Goal: Task Accomplishment & Management: Use online tool/utility

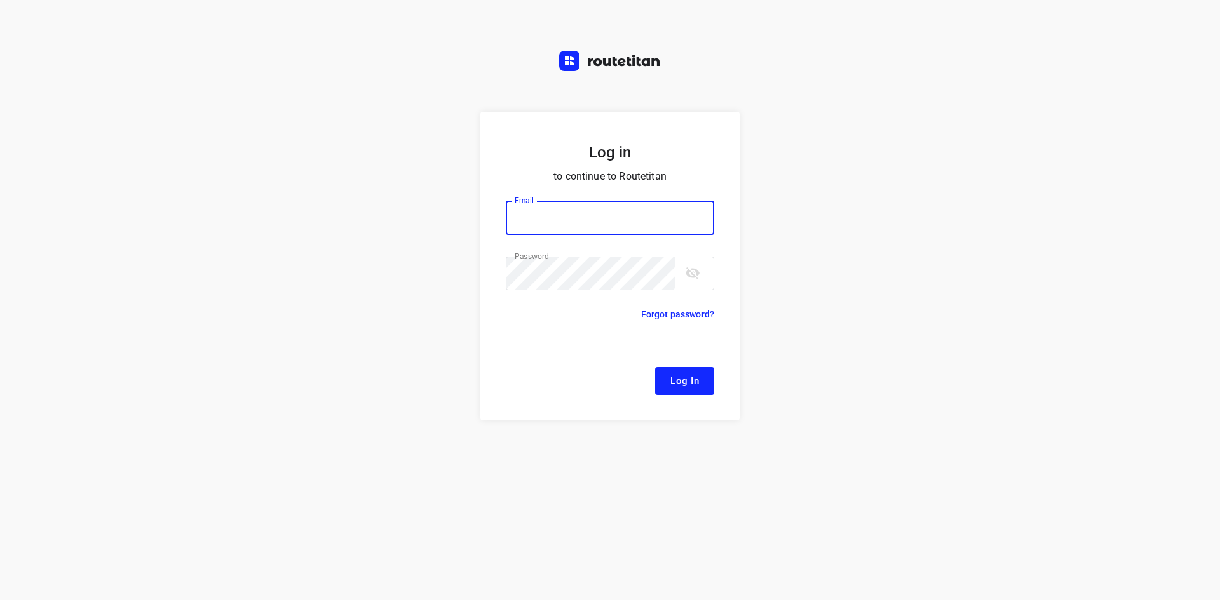
type input "[EMAIL_ADDRESS][DOMAIN_NAME]"
click at [701, 379] on button "Log In" at bounding box center [684, 381] width 59 height 28
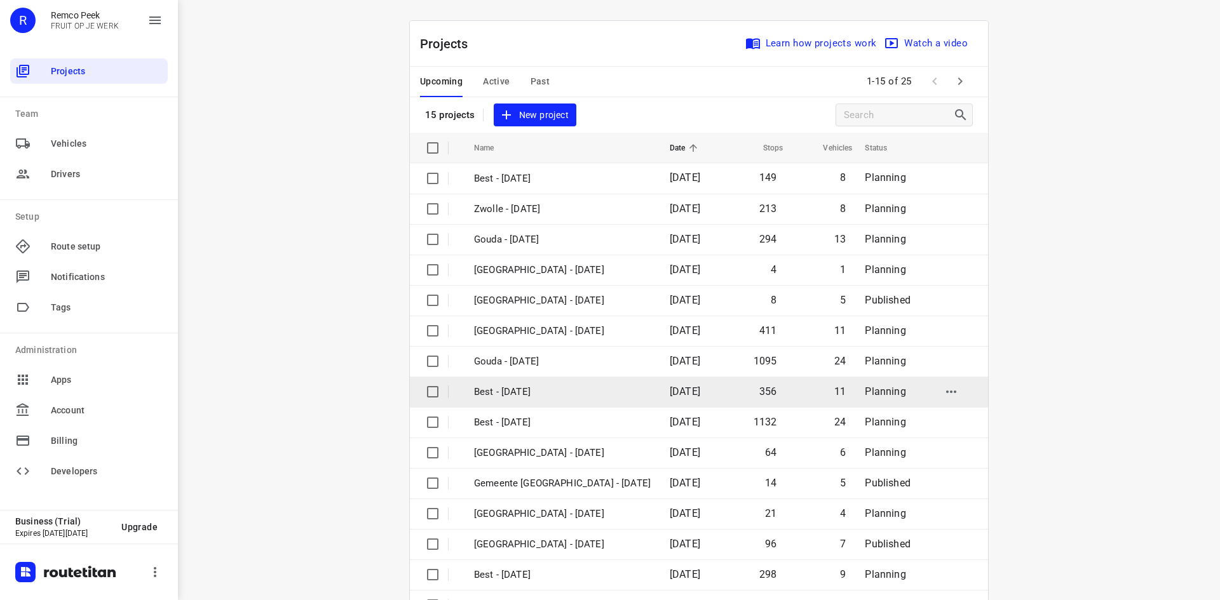
scroll to position [42, 0]
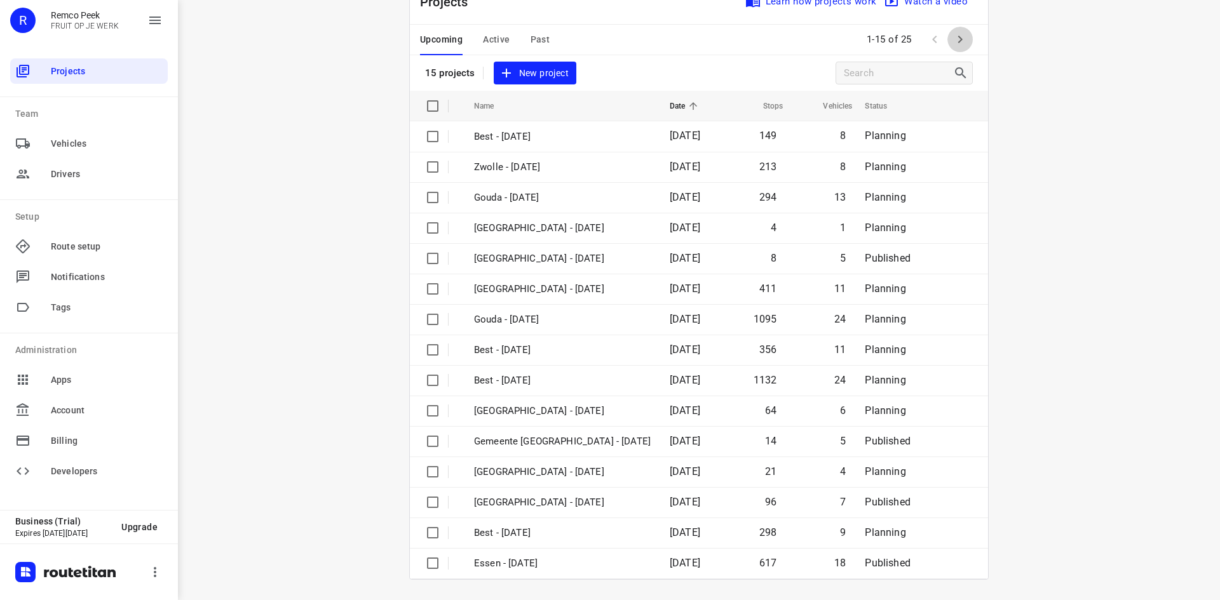
click at [957, 37] on icon "button" at bounding box center [959, 39] width 15 height 15
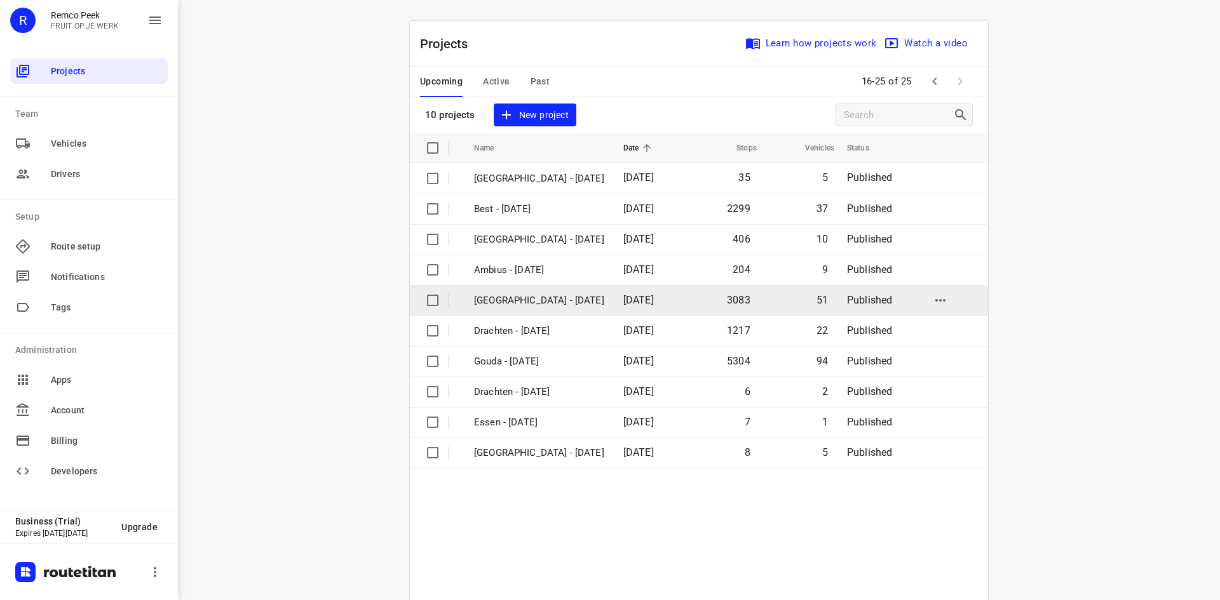
click at [536, 301] on p "[GEOGRAPHIC_DATA] - [DATE]" at bounding box center [539, 301] width 130 height 15
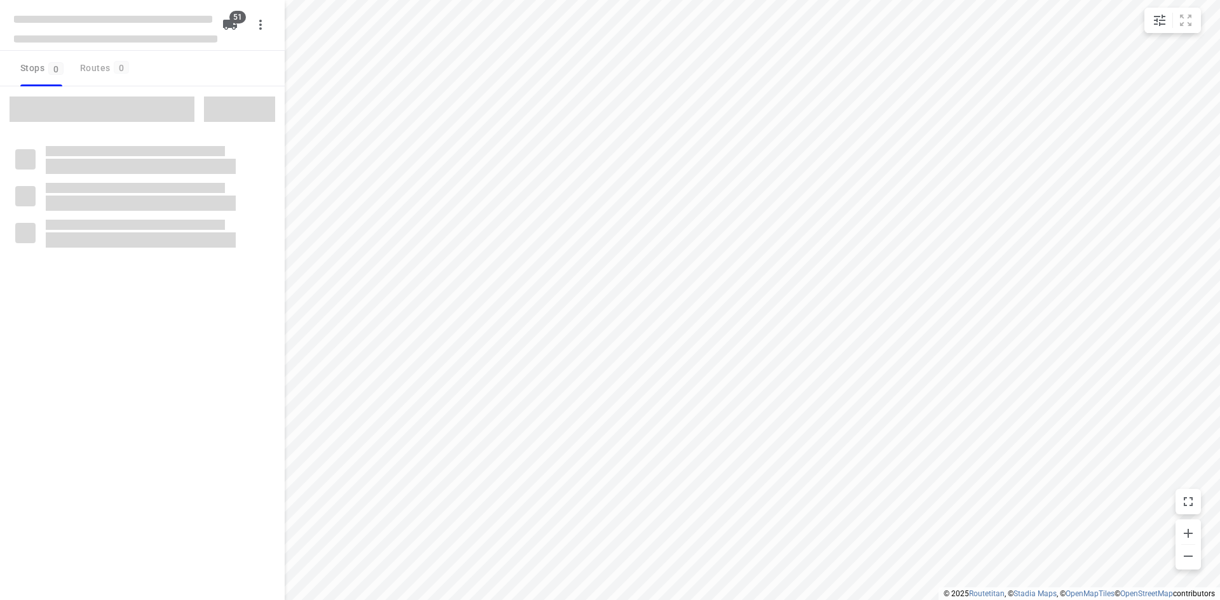
checkbox input "true"
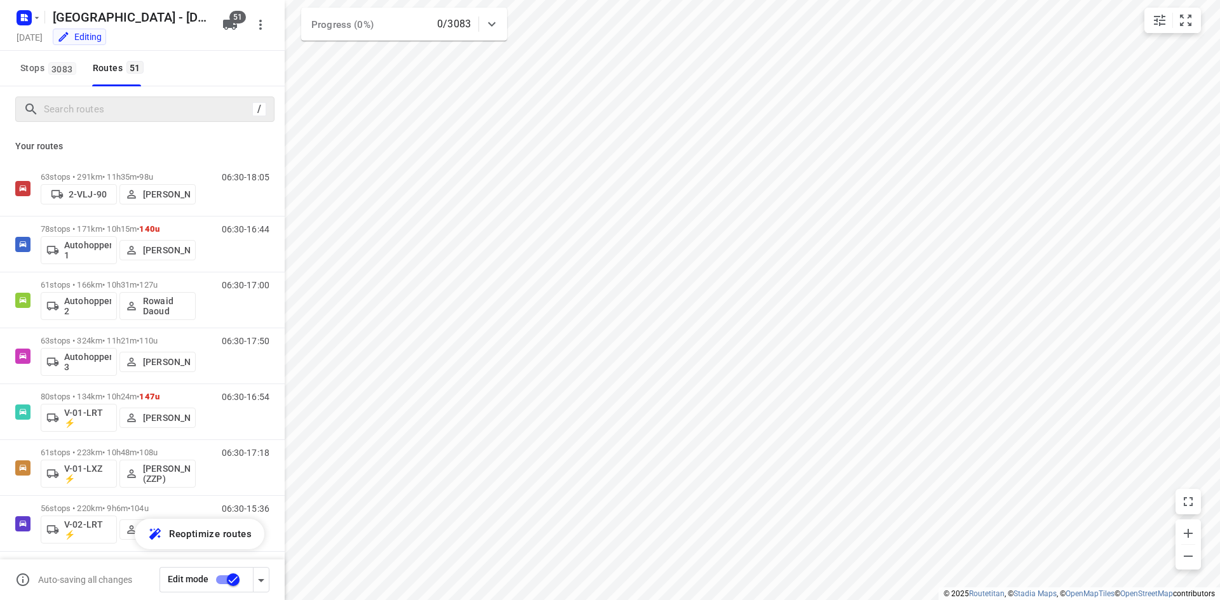
click at [174, 97] on div "/" at bounding box center [144, 109] width 259 height 25
click at [173, 108] on input "Search routes" at bounding box center [147, 110] width 207 height 20
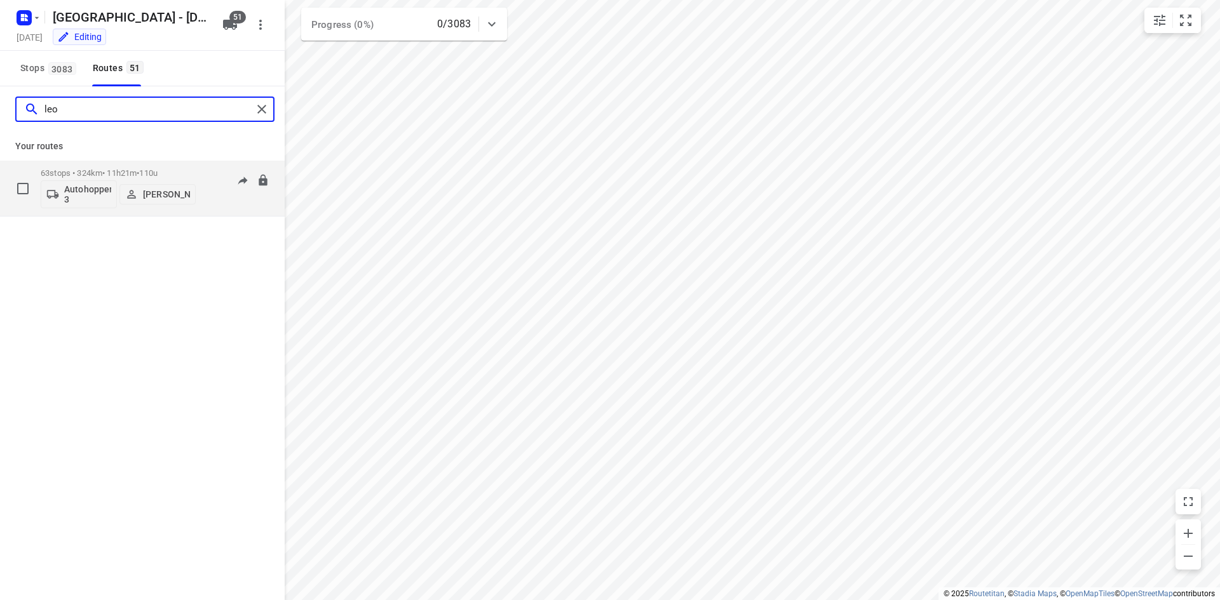
type input "leo"
click at [203, 199] on div "63 stops • 324km • 11h21m • 110u Autohopper 3 [PERSON_NAME] 06:30-17:50" at bounding box center [163, 188] width 244 height 53
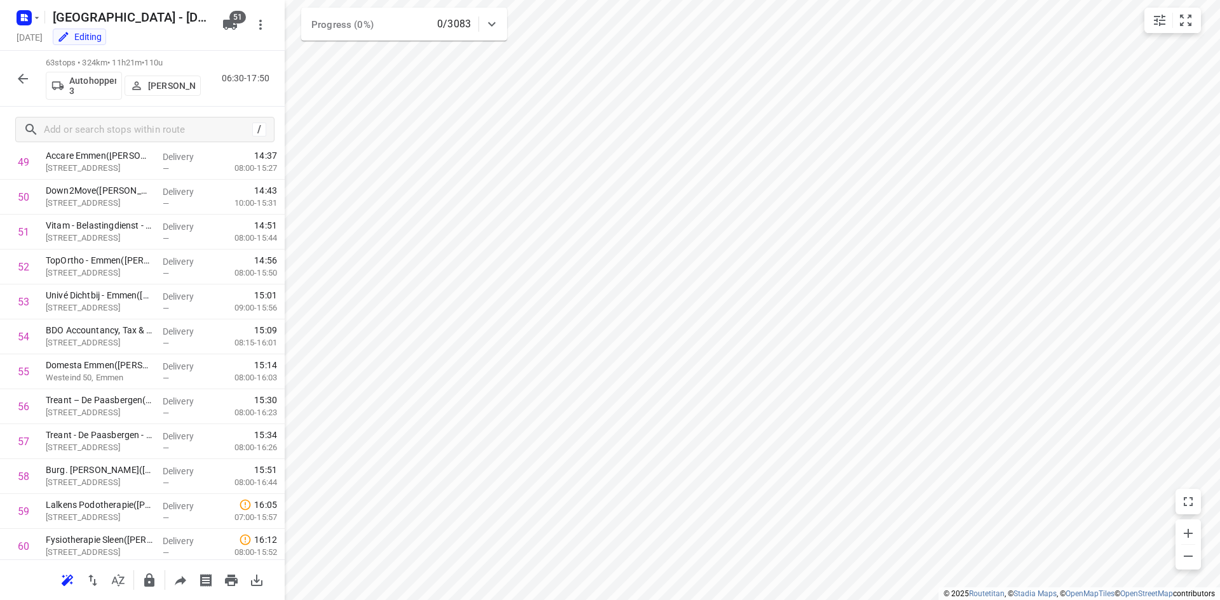
scroll to position [1893, 0]
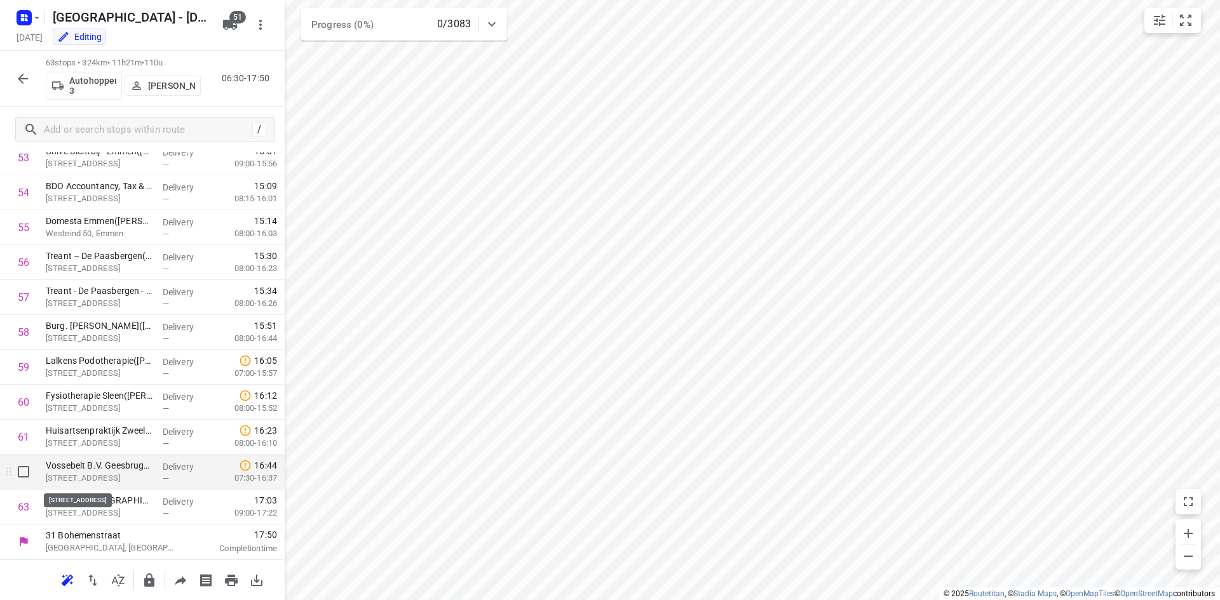
click at [115, 472] on p "[STREET_ADDRESS]" at bounding box center [99, 478] width 107 height 13
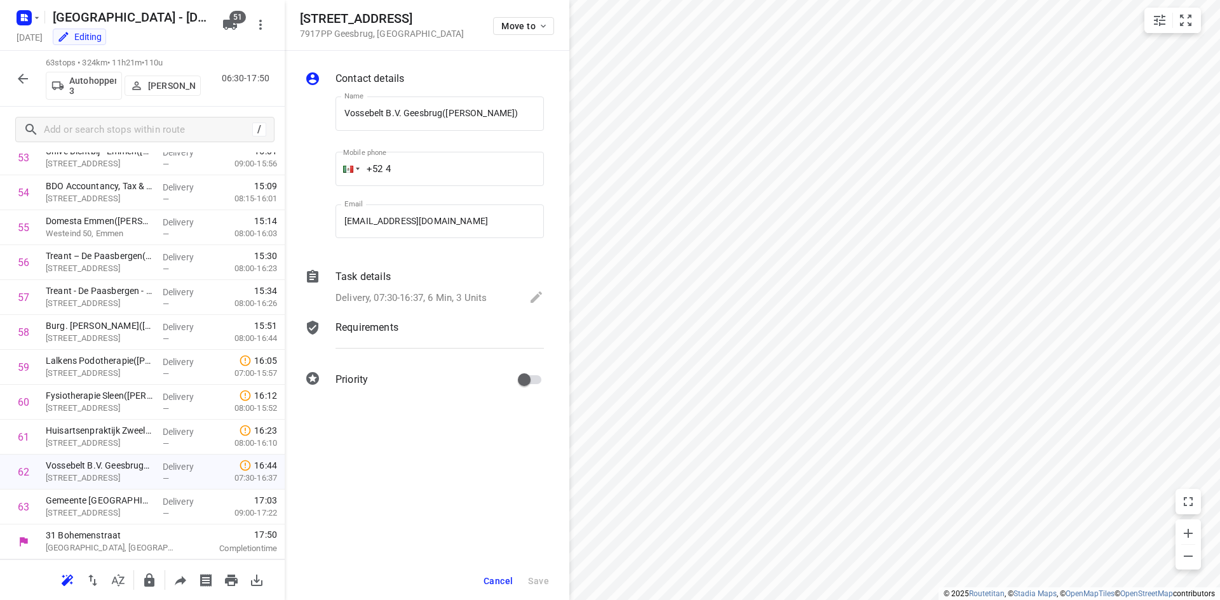
click at [367, 335] on p "Requirements" at bounding box center [366, 327] width 63 height 15
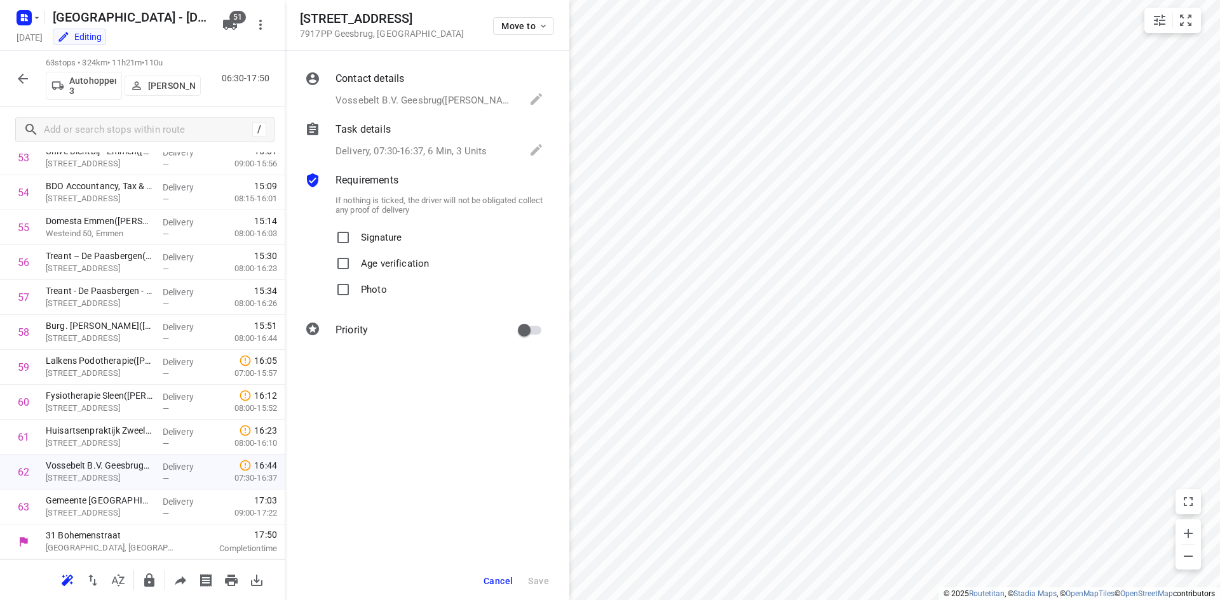
click at [18, 85] on icon "button" at bounding box center [22, 78] width 15 height 15
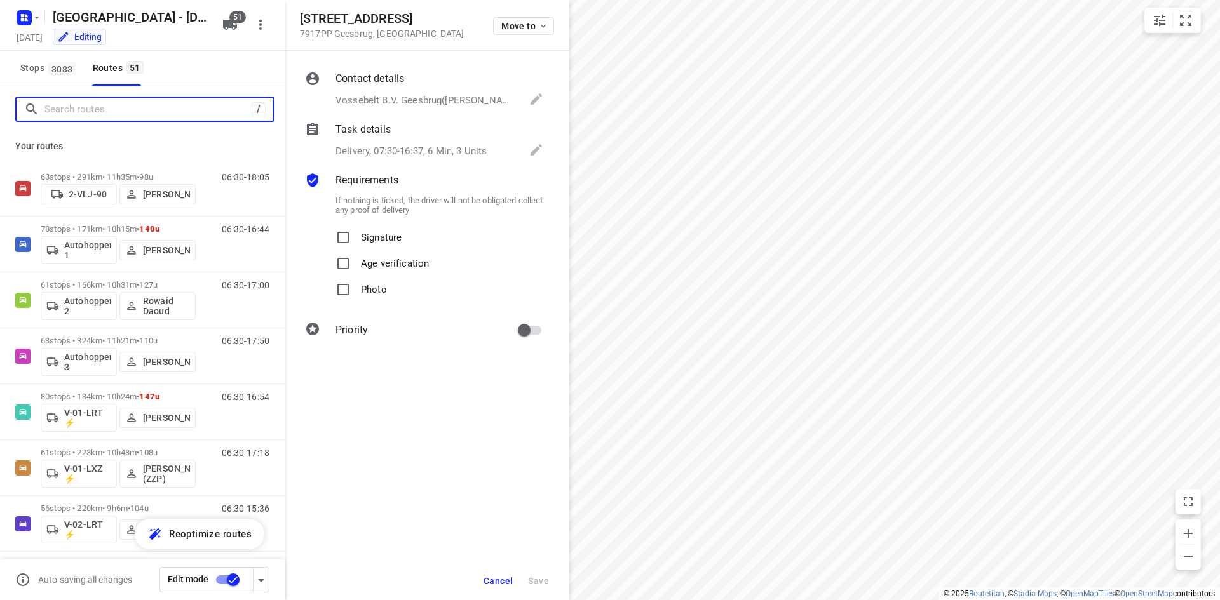
click at [84, 105] on input "Search routes" at bounding box center [147, 110] width 207 height 20
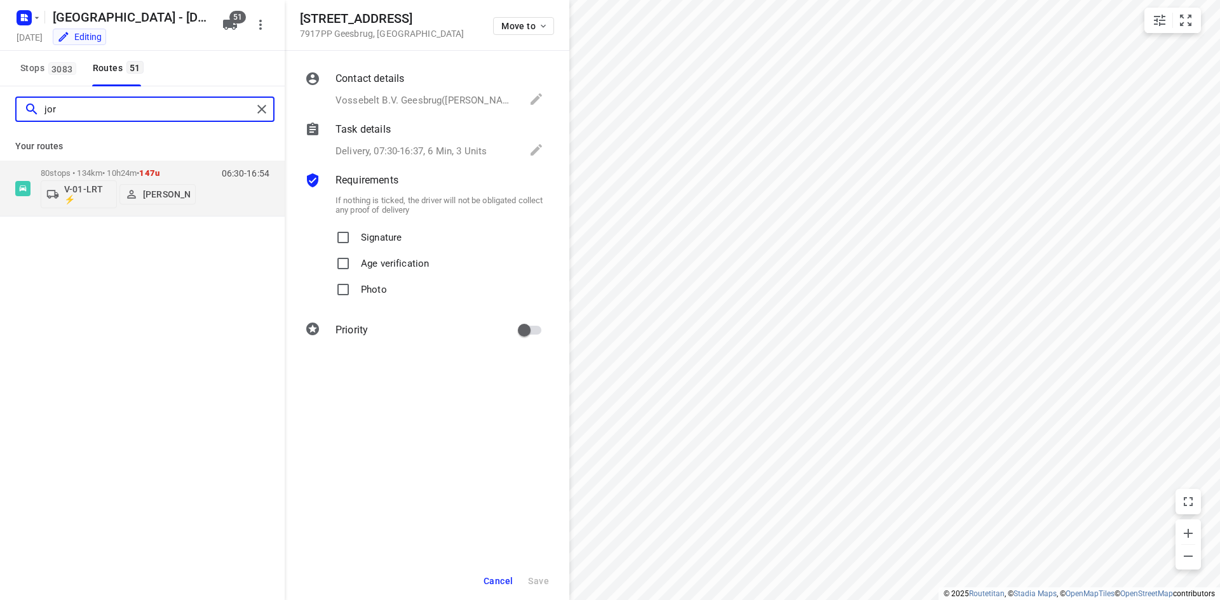
type input "jor"
click at [500, 585] on span "Cancel" at bounding box center [498, 581] width 29 height 10
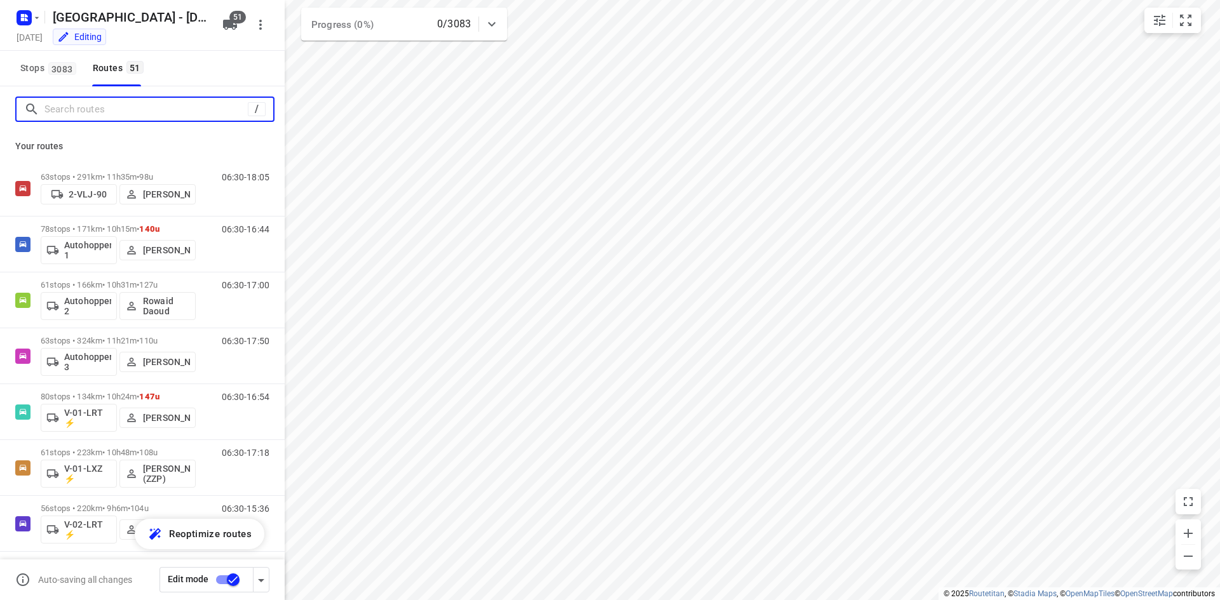
click at [108, 114] on input "Search routes" at bounding box center [145, 110] width 203 height 20
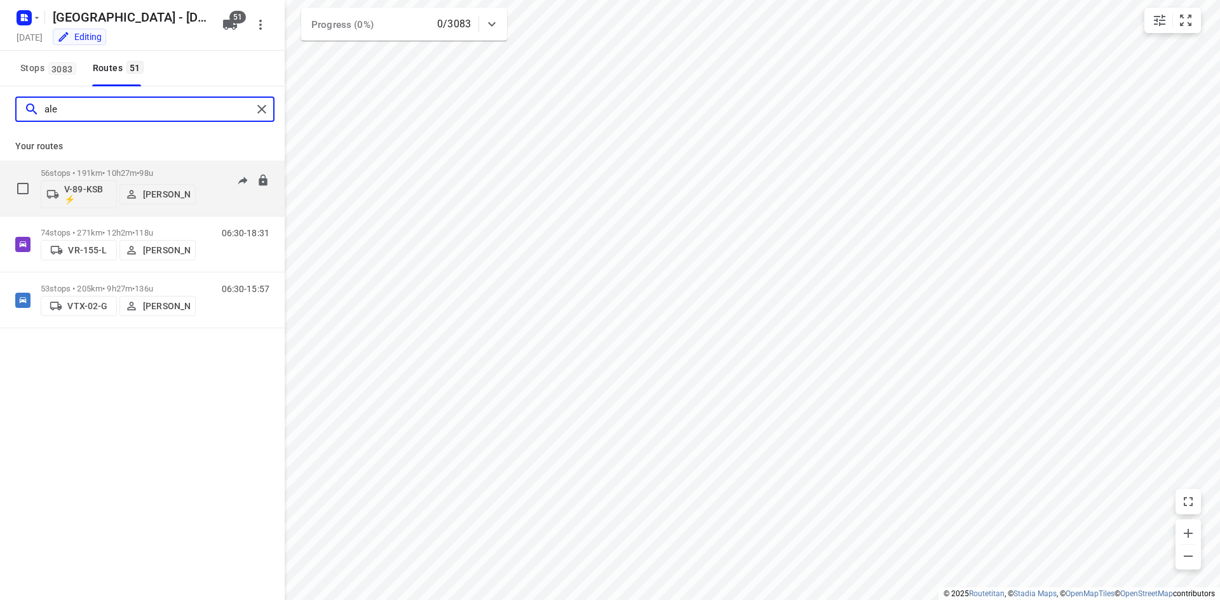
type input "ale"
click at [213, 201] on div "06:30-16:56" at bounding box center [238, 191] width 64 height 46
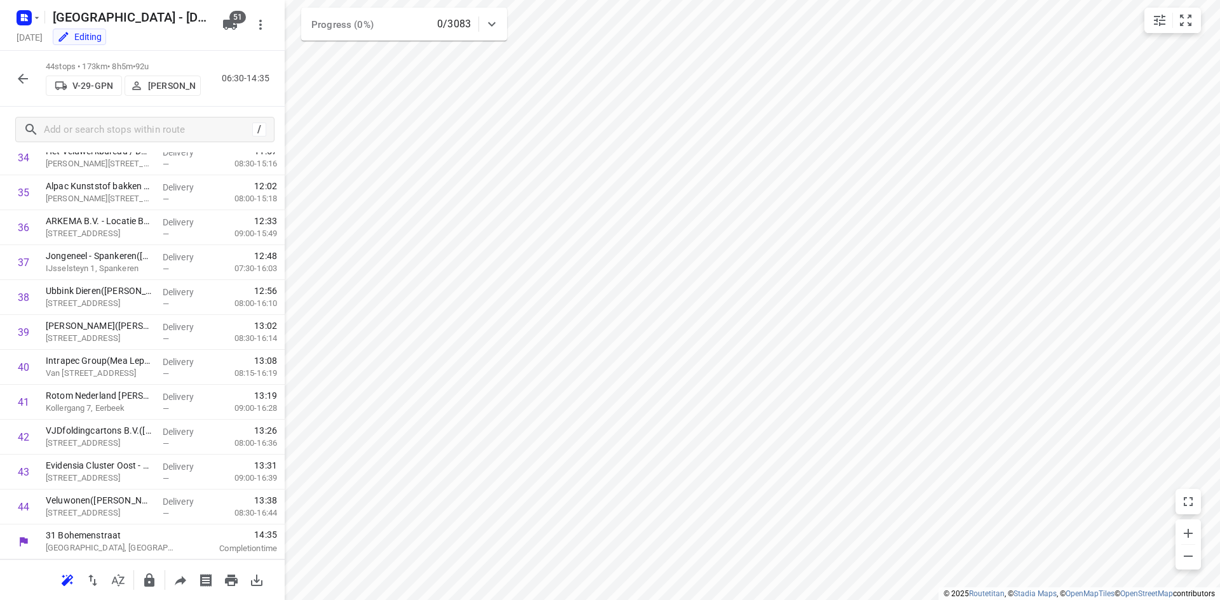
scroll to position [1229, 0]
click at [21, 79] on icon "button" at bounding box center [23, 79] width 10 height 10
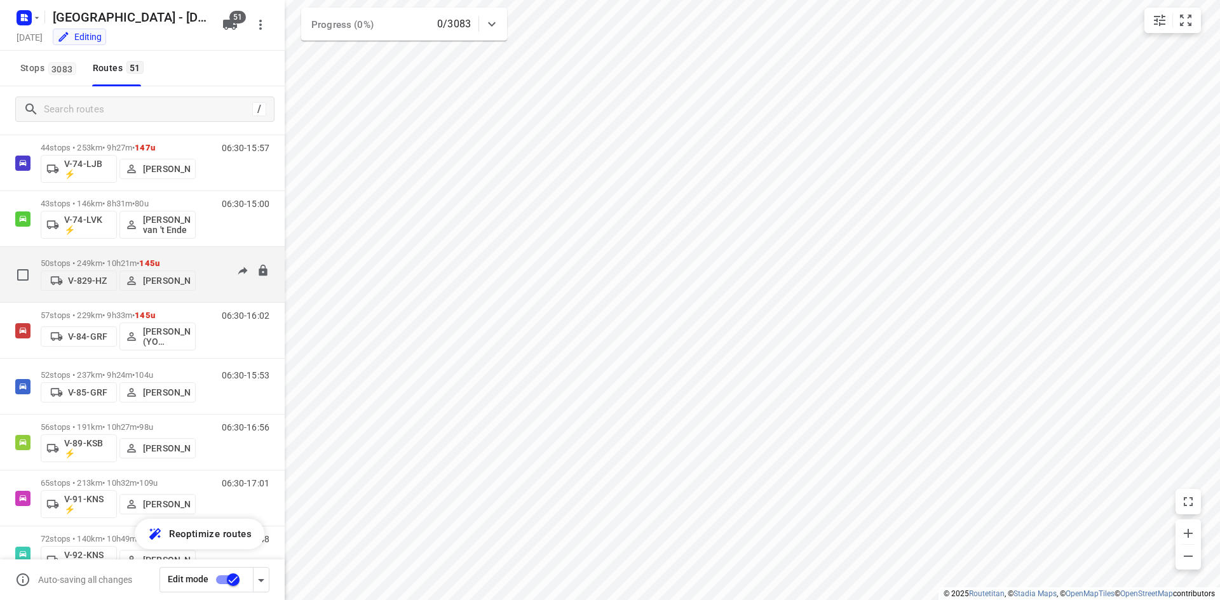
scroll to position [1398, 0]
